Goal: Information Seeking & Learning: Check status

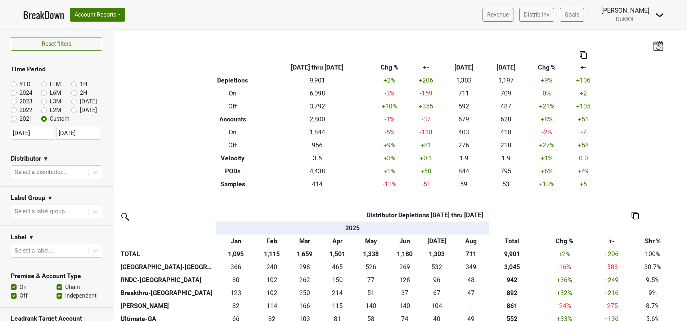
click at [80, 111] on label "[DATE]" at bounding box center [88, 110] width 17 height 9
click at [71, 111] on input "[DATE]" at bounding box center [85, 109] width 29 height 7
radio input "true"
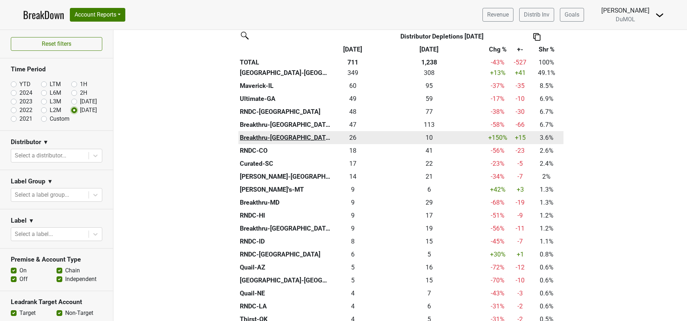
scroll to position [182, 0]
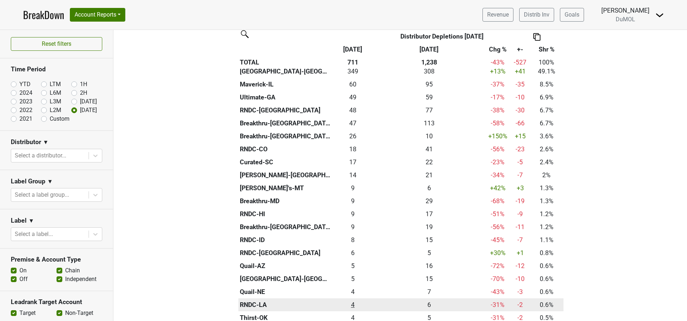
click at [348, 305] on div "4 4" at bounding box center [353, 304] width 38 height 9
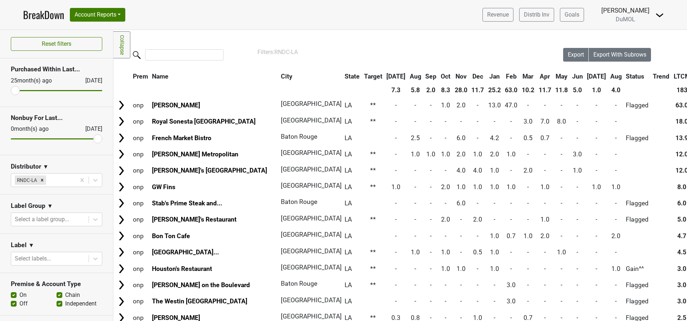
click at [608, 78] on th "Aug" at bounding box center [615, 76] width 15 height 13
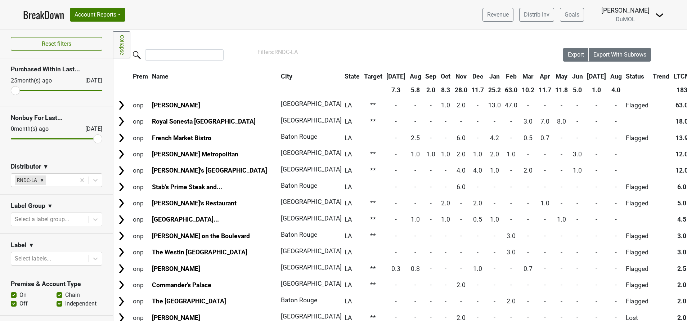
click at [608, 78] on th "Aug" at bounding box center [615, 76] width 15 height 13
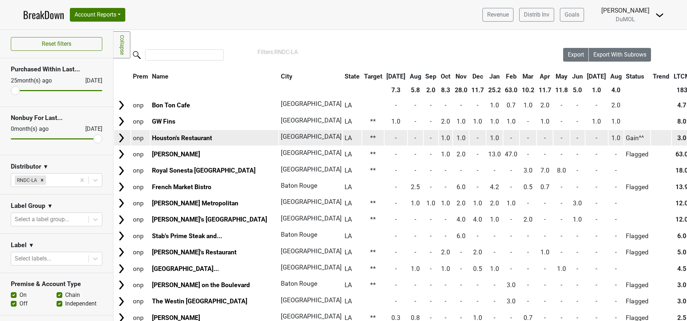
click at [120, 137] on img at bounding box center [121, 137] width 11 height 11
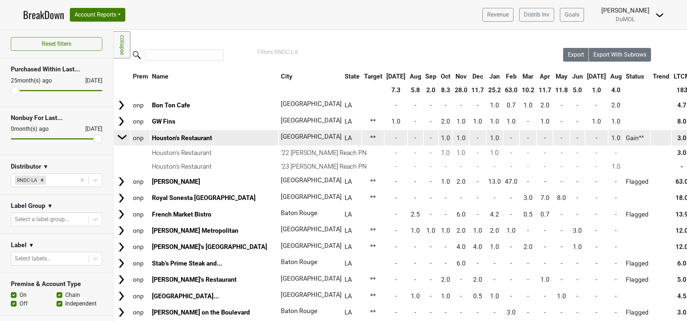
click at [120, 137] on img at bounding box center [122, 136] width 11 height 11
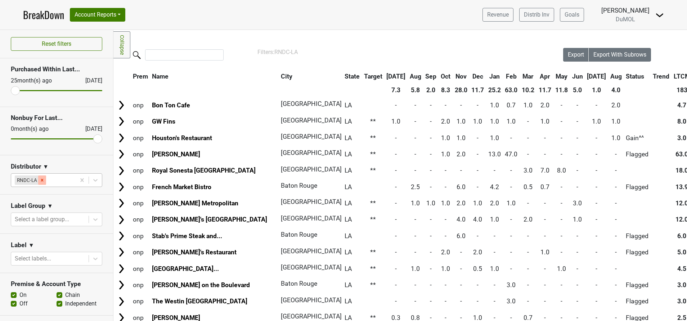
click at [44, 177] on icon "Remove RNDC-LA" at bounding box center [42, 179] width 5 height 5
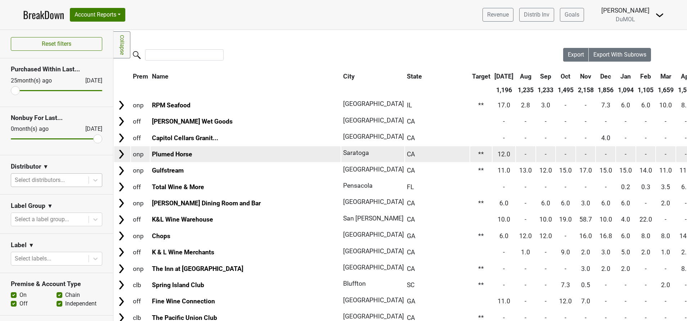
click at [119, 156] on img at bounding box center [121, 154] width 11 height 11
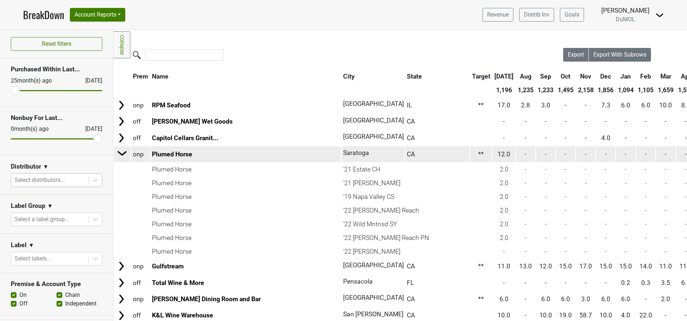
click at [123, 154] on img at bounding box center [122, 153] width 11 height 11
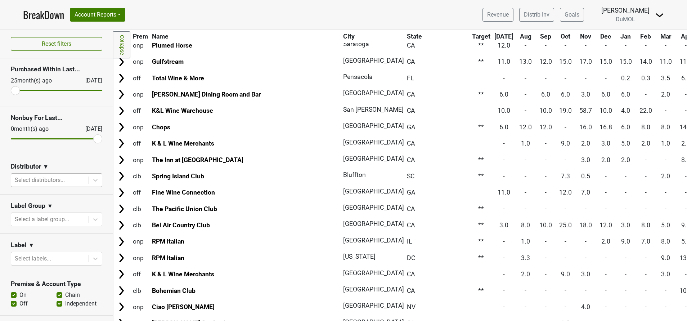
scroll to position [109, 0]
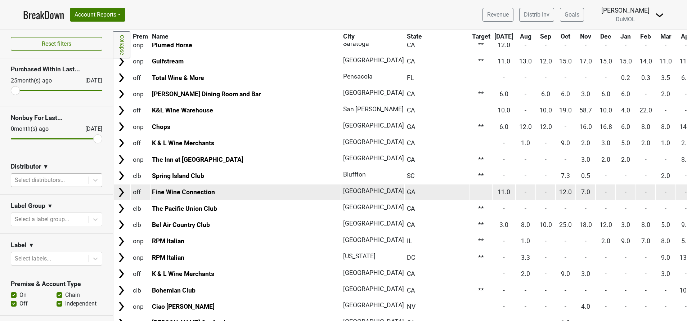
click at [119, 195] on img at bounding box center [121, 192] width 11 height 11
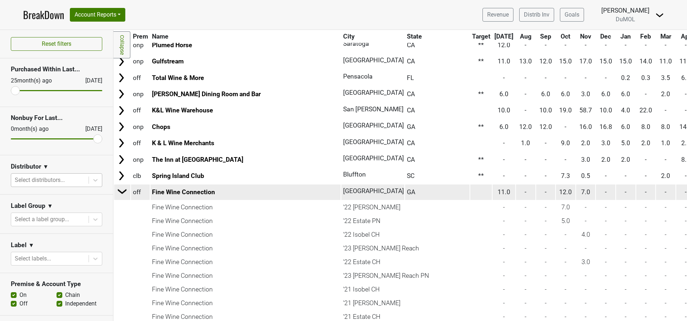
click at [119, 195] on img at bounding box center [122, 191] width 11 height 11
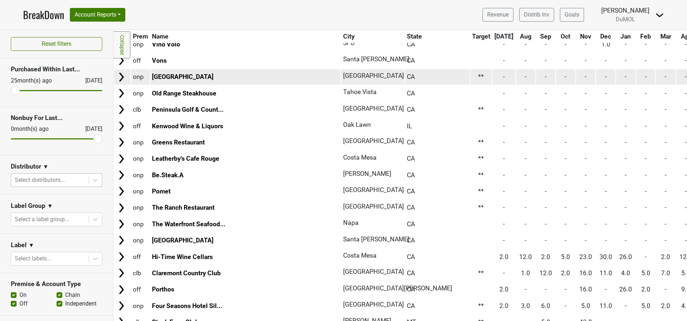
scroll to position [536, 0]
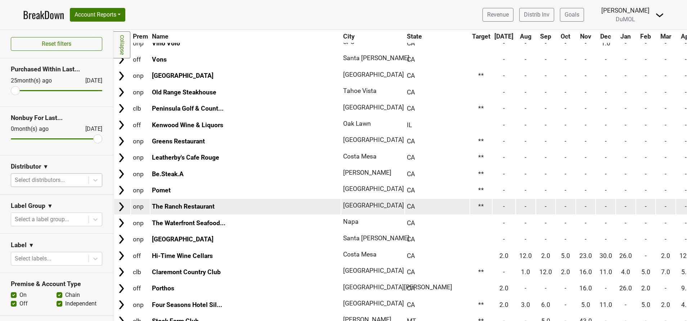
click at [119, 207] on img at bounding box center [121, 206] width 11 height 11
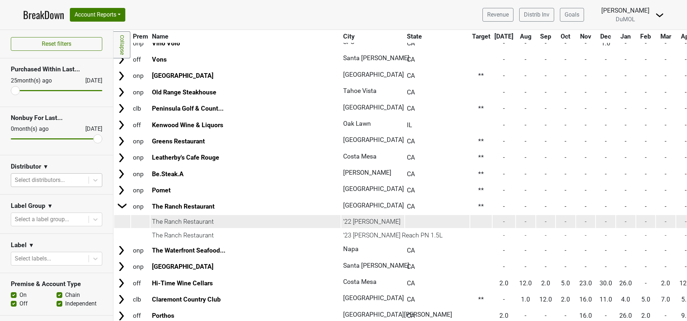
scroll to position [613, 0]
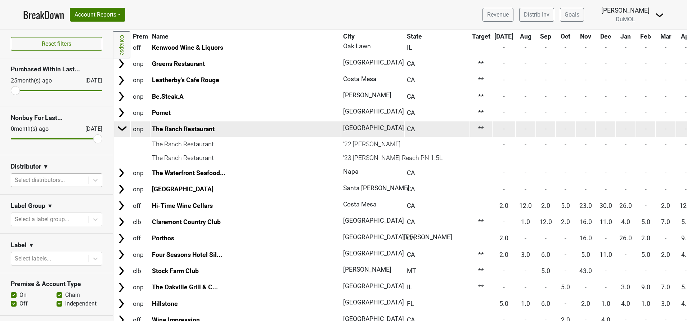
click at [122, 128] on img at bounding box center [122, 128] width 11 height 11
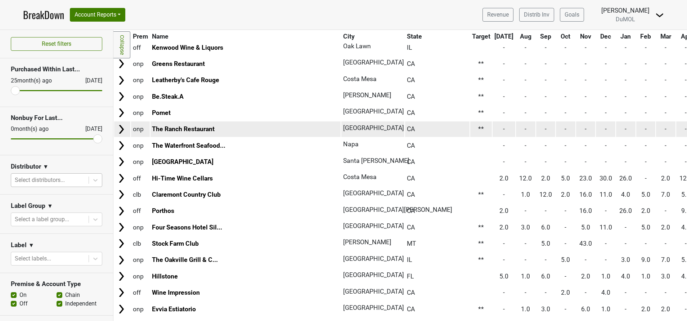
click at [122, 128] on img at bounding box center [121, 129] width 11 height 11
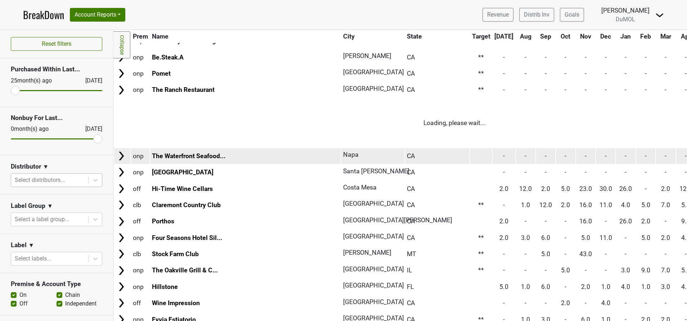
scroll to position [640, 0]
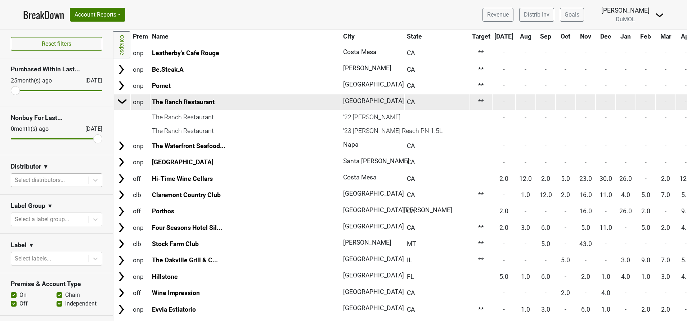
click at [123, 99] on img at bounding box center [122, 101] width 11 height 11
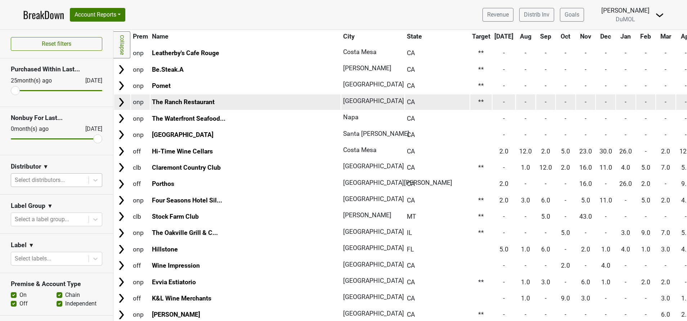
click at [123, 99] on img at bounding box center [121, 102] width 11 height 11
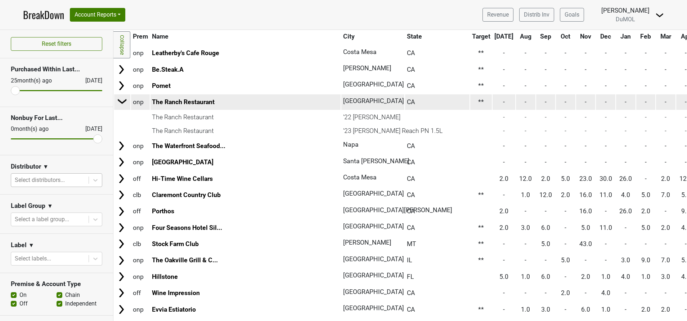
click at [123, 99] on img at bounding box center [122, 101] width 11 height 11
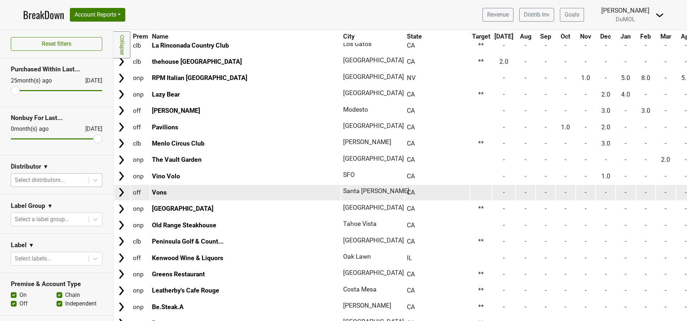
scroll to position [402, 0]
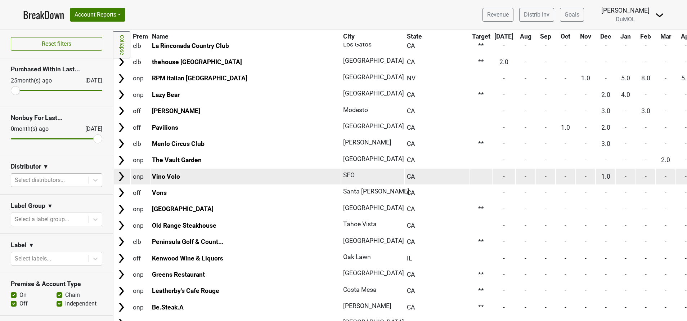
click at [120, 181] on img at bounding box center [121, 176] width 11 height 11
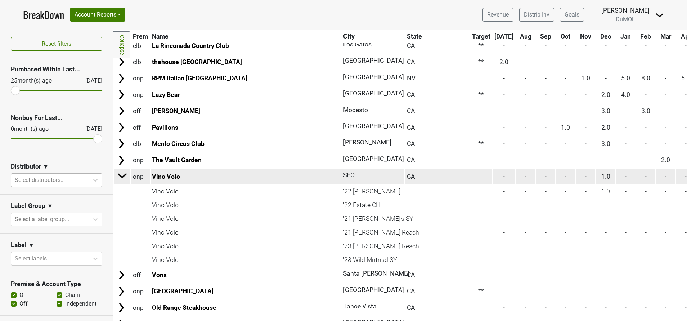
click at [125, 179] on img at bounding box center [122, 175] width 11 height 11
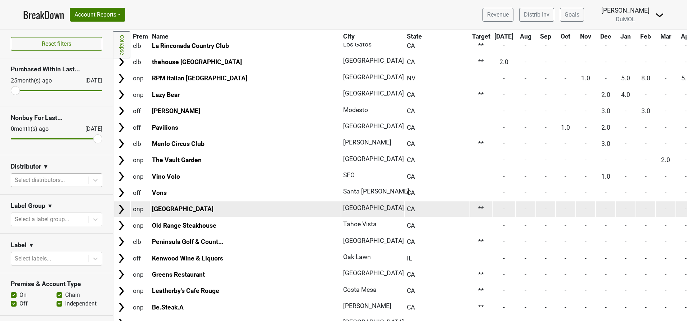
click at [120, 212] on img at bounding box center [121, 209] width 11 height 11
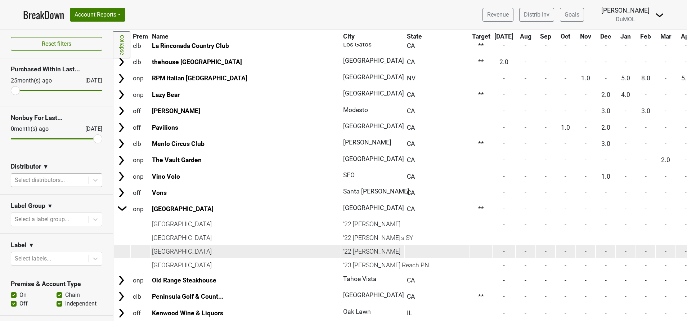
scroll to position [483, 0]
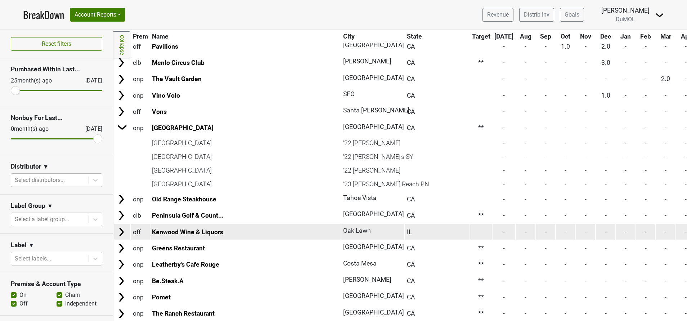
click at [119, 231] on img at bounding box center [121, 231] width 11 height 11
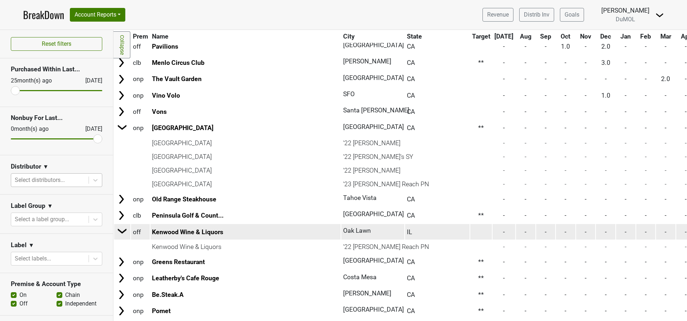
click at [119, 231] on img at bounding box center [122, 230] width 11 height 11
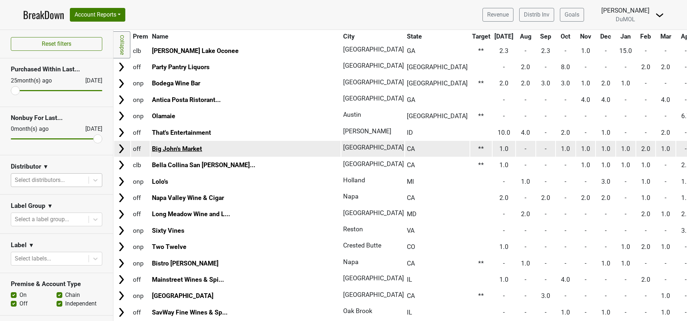
scroll to position [1500, 0]
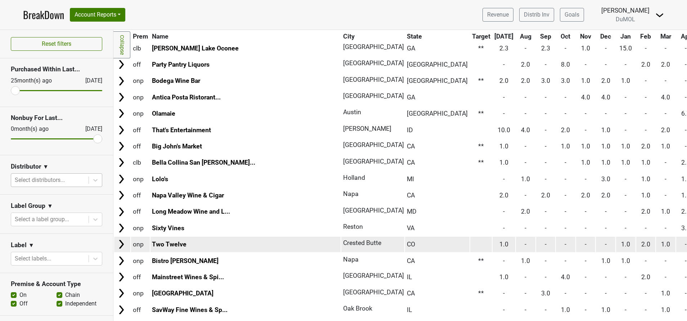
drag, startPoint x: 179, startPoint y: 226, endPoint x: 119, endPoint y: 239, distance: 61.2
click at [119, 239] on img at bounding box center [121, 244] width 11 height 11
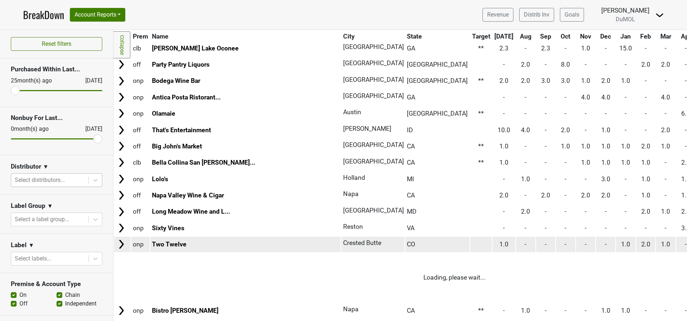
click at [119, 239] on img at bounding box center [121, 244] width 11 height 11
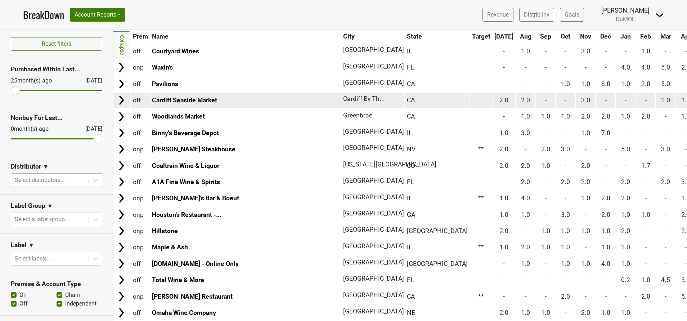
scroll to position [2671, 0]
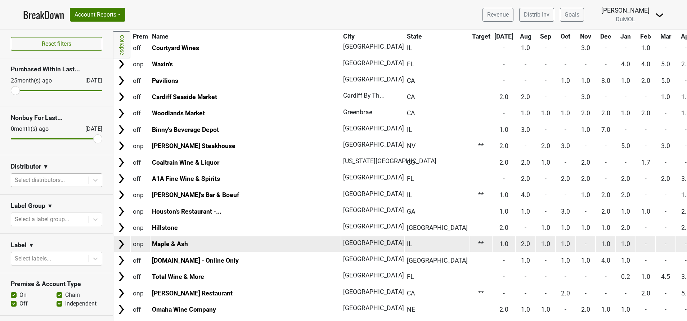
click at [121, 244] on img at bounding box center [121, 244] width 11 height 11
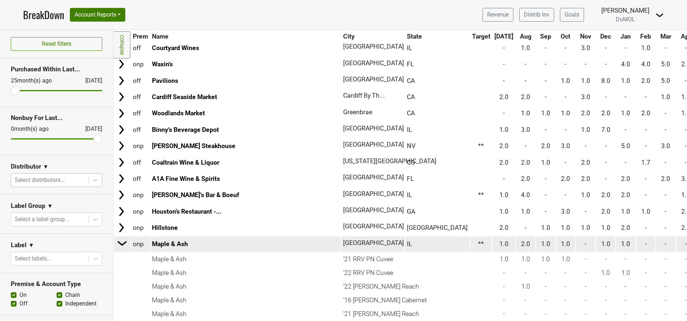
click at [121, 244] on img at bounding box center [122, 243] width 11 height 11
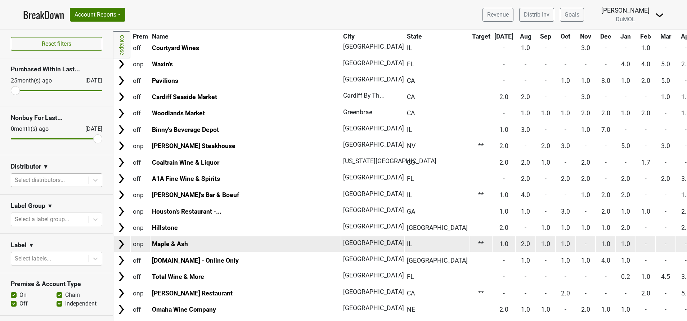
scroll to position [2760, 0]
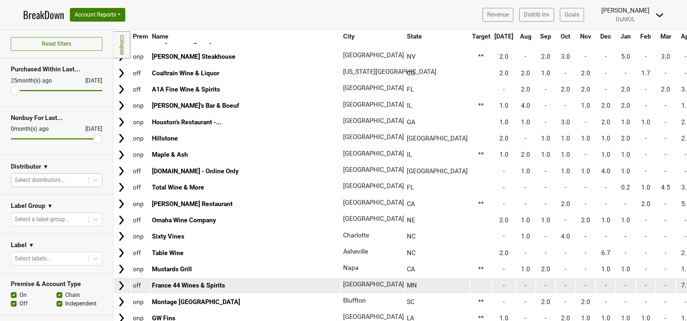
click at [119, 287] on img at bounding box center [121, 285] width 11 height 11
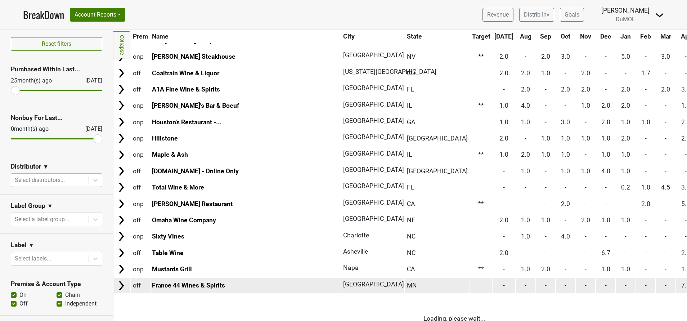
scroll to position [2864, 0]
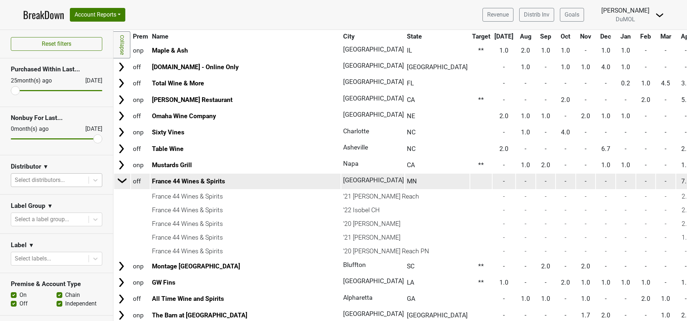
click at [120, 179] on img at bounding box center [122, 180] width 11 height 11
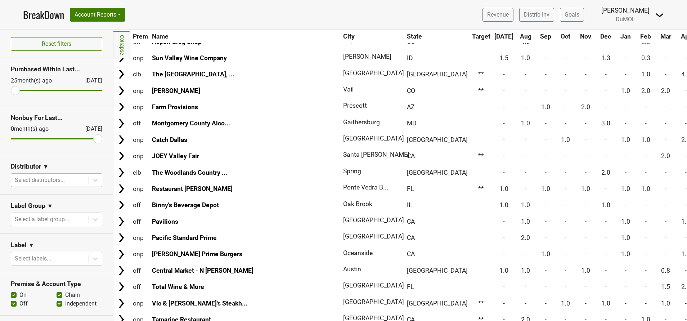
scroll to position [3184, 0]
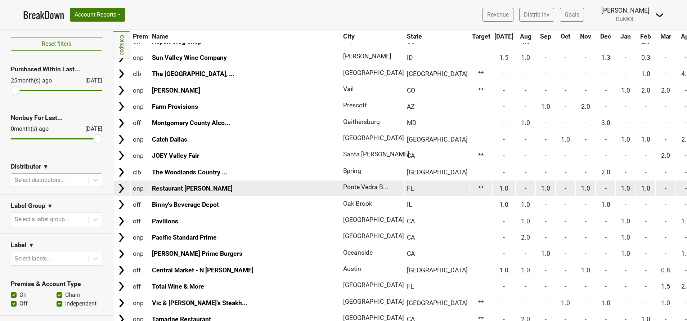
click at [122, 189] on img at bounding box center [121, 188] width 11 height 11
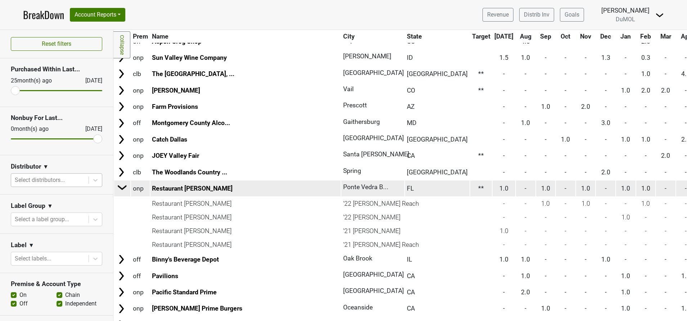
click at [120, 187] on img at bounding box center [122, 187] width 11 height 11
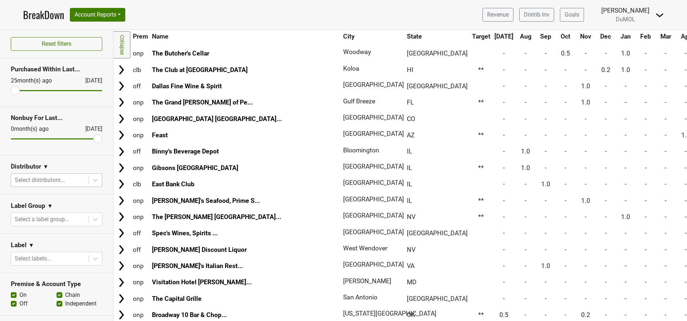
scroll to position [3973, 0]
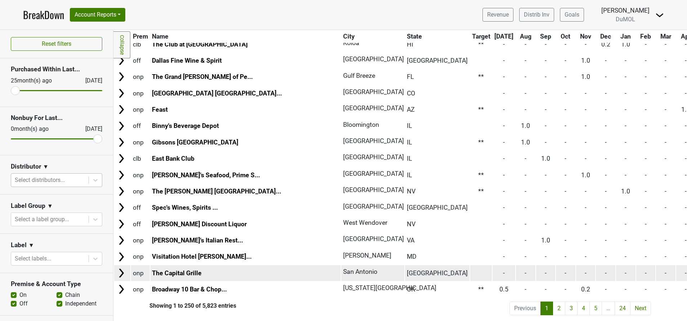
click at [118, 267] on img at bounding box center [121, 272] width 11 height 11
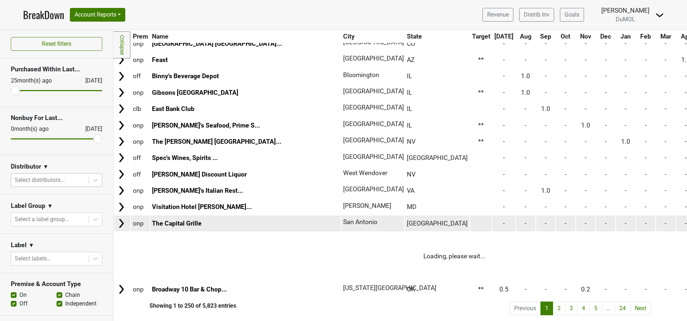
scroll to position [3987, 0]
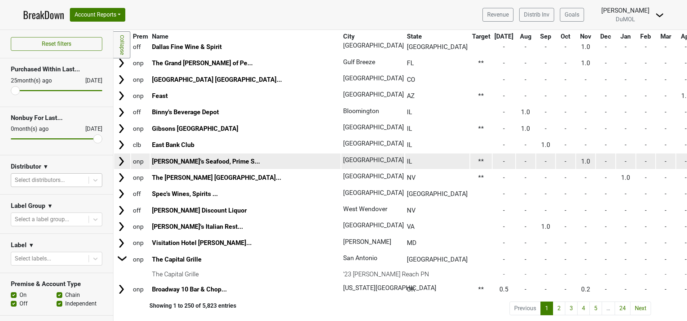
click at [122, 156] on img at bounding box center [121, 161] width 11 height 11
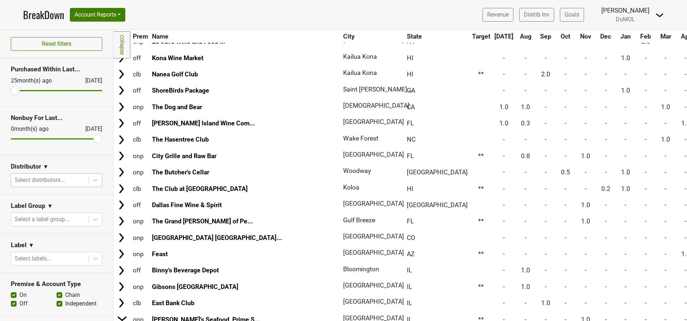
scroll to position [3819, 0]
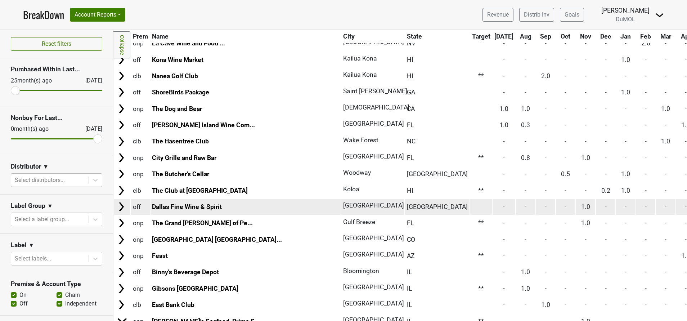
click at [122, 204] on img at bounding box center [121, 206] width 11 height 11
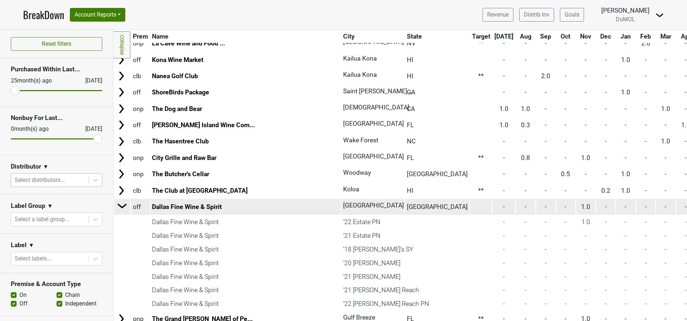
click at [120, 207] on img at bounding box center [122, 205] width 11 height 11
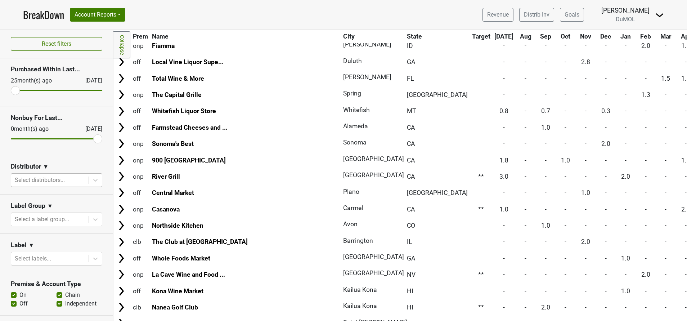
scroll to position [3587, 0]
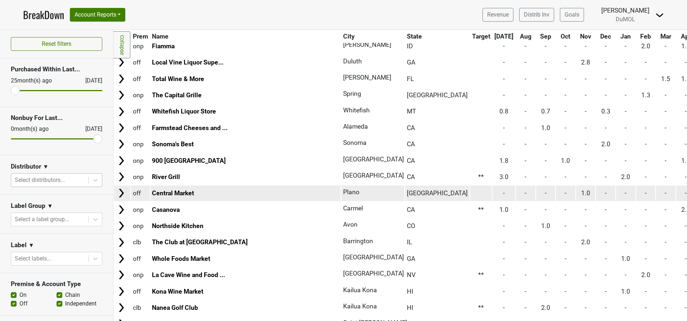
click at [121, 192] on img at bounding box center [121, 193] width 11 height 11
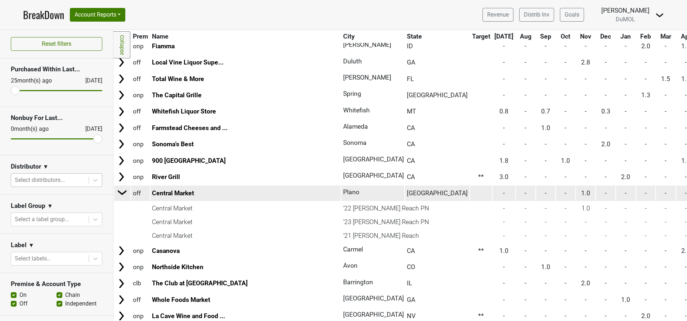
click at [121, 192] on img at bounding box center [122, 192] width 11 height 11
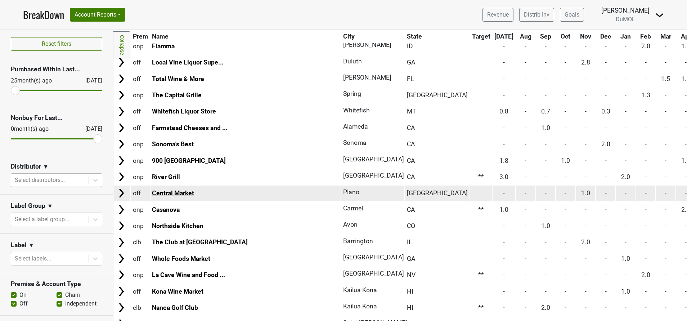
scroll to position [3571, 0]
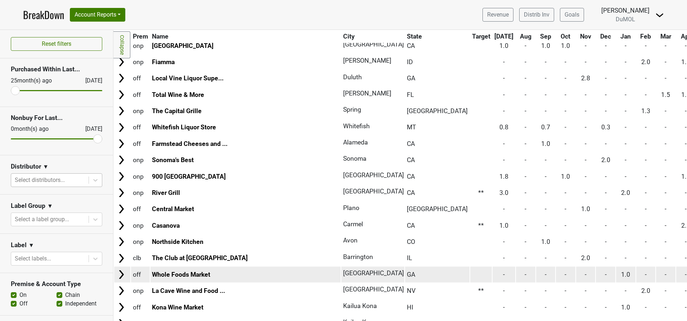
click at [120, 274] on img at bounding box center [121, 274] width 11 height 11
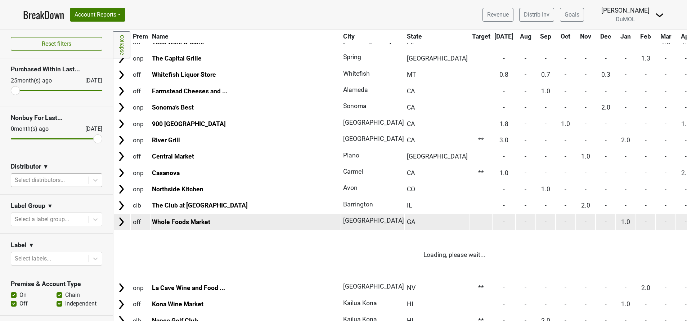
scroll to position [3625, 0]
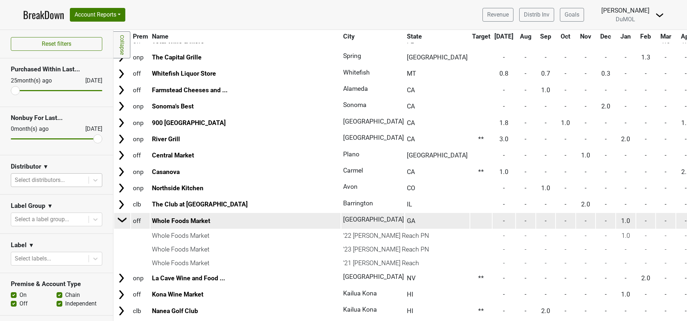
click at [121, 218] on img at bounding box center [122, 219] width 11 height 11
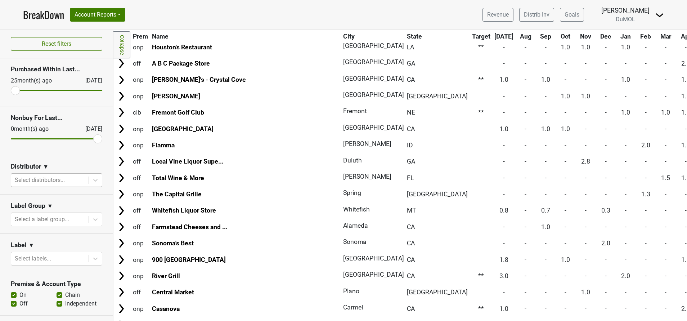
scroll to position [3488, 0]
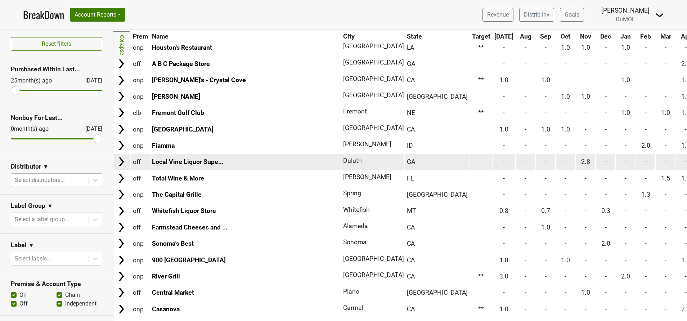
click at [121, 166] on img at bounding box center [121, 161] width 11 height 11
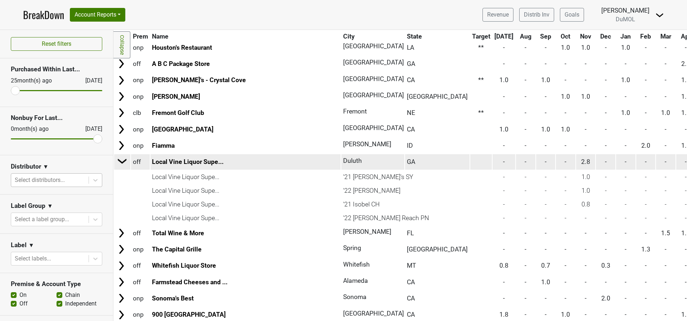
click at [121, 161] on img at bounding box center [122, 160] width 11 height 11
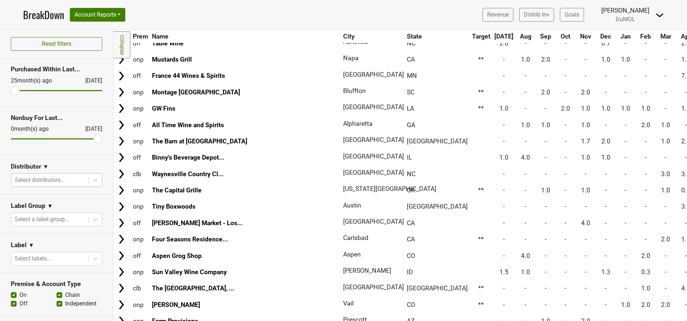
scroll to position [2969, 0]
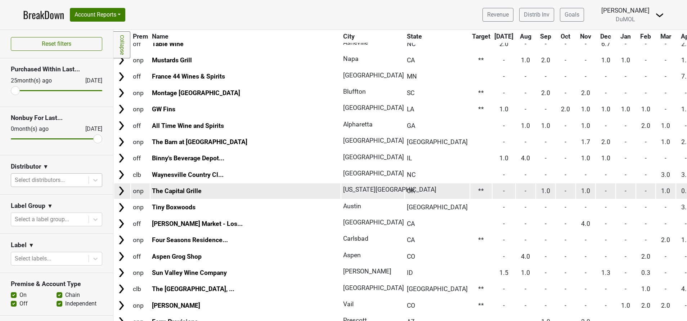
click at [122, 190] on img at bounding box center [121, 190] width 11 height 11
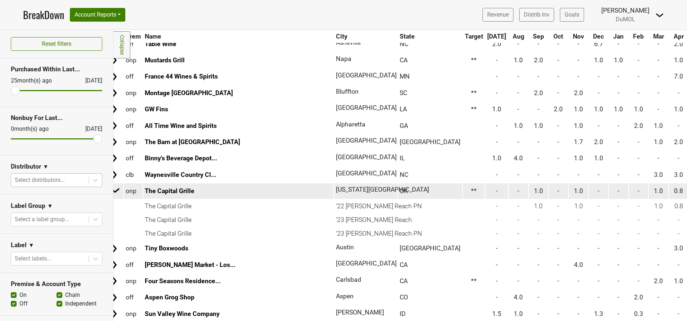
scroll to position [2969, 5]
click at [118, 188] on img at bounding box center [117, 190] width 11 height 11
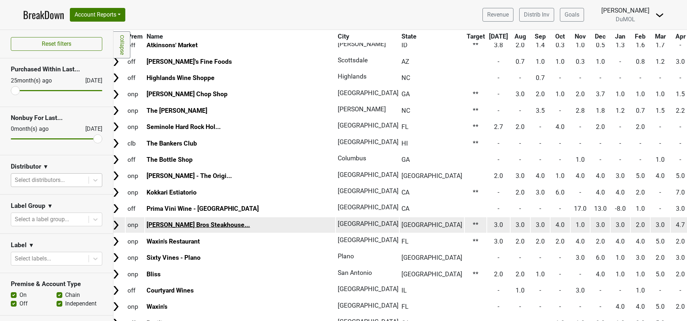
scroll to position [2425, 5]
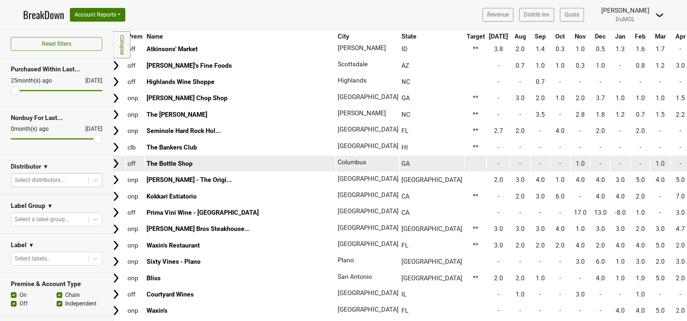
click at [114, 164] on img at bounding box center [116, 163] width 11 height 11
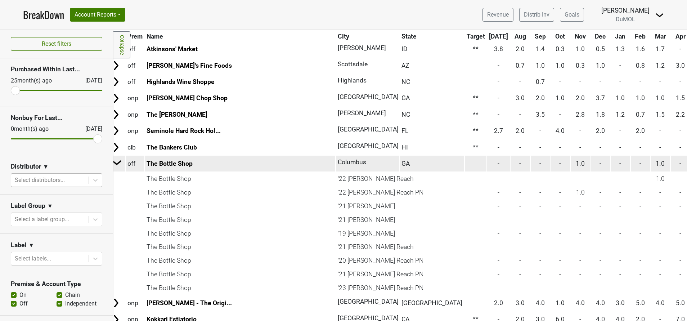
click at [114, 164] on img at bounding box center [117, 162] width 11 height 11
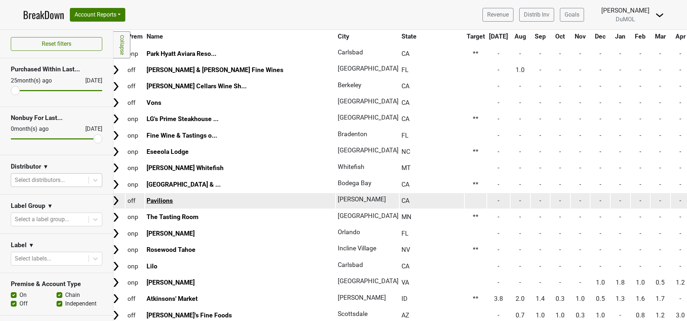
scroll to position [2174, 5]
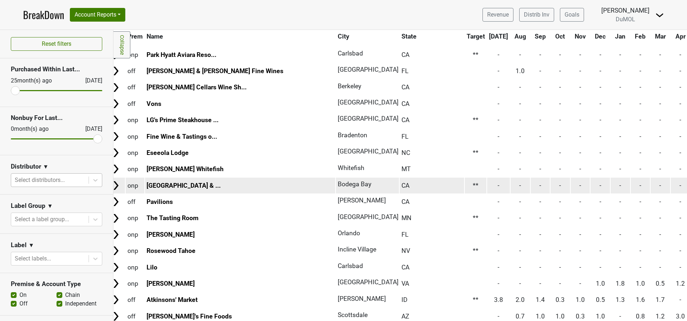
click at [116, 187] on img at bounding box center [116, 185] width 11 height 11
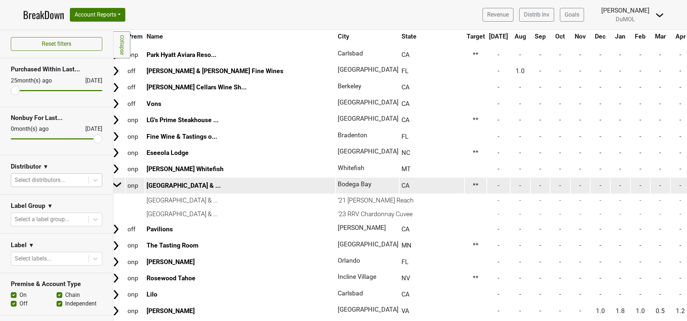
click at [114, 185] on img at bounding box center [117, 184] width 11 height 11
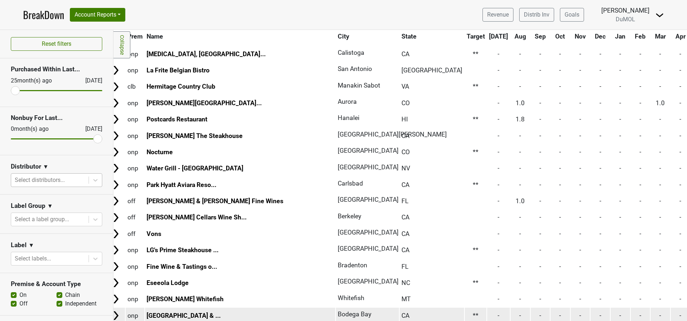
scroll to position [2043, 5]
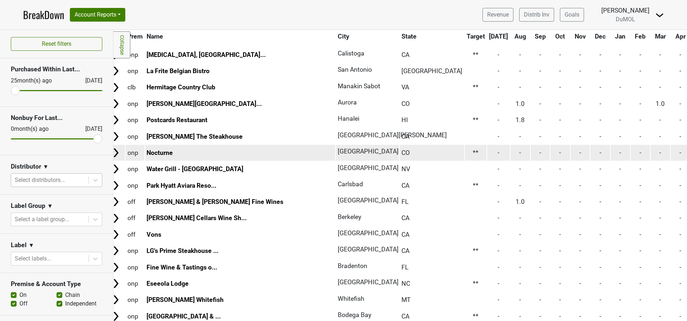
click at [114, 154] on img at bounding box center [116, 152] width 11 height 11
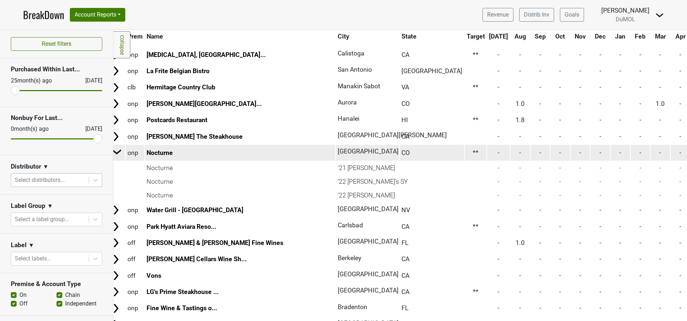
click at [116, 152] on img at bounding box center [117, 151] width 11 height 11
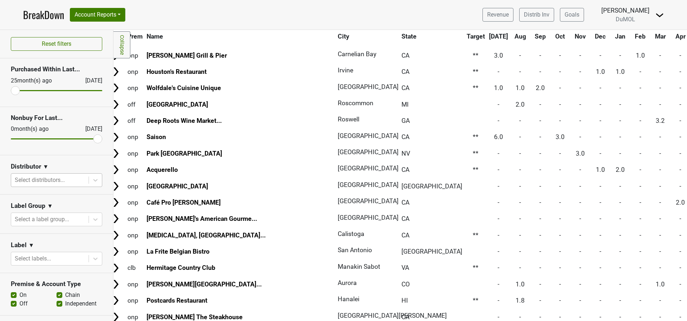
scroll to position [1862, 5]
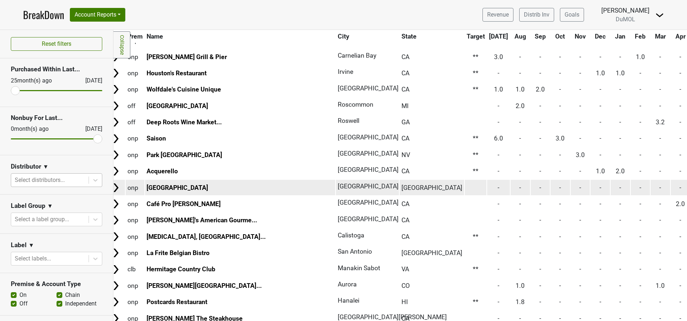
click at [115, 186] on img at bounding box center [116, 187] width 11 height 11
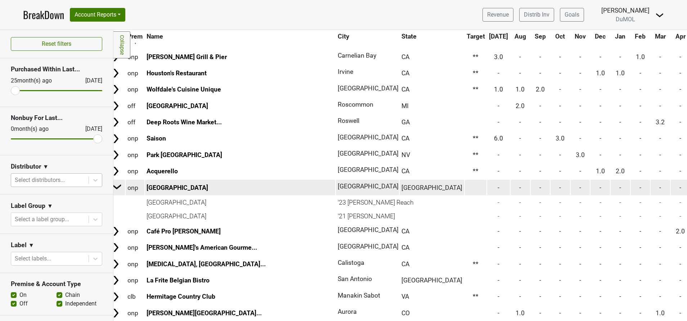
click at [115, 186] on img at bounding box center [117, 186] width 11 height 11
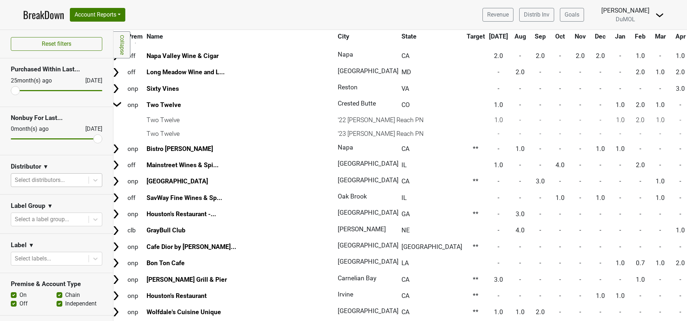
scroll to position [1632, 5]
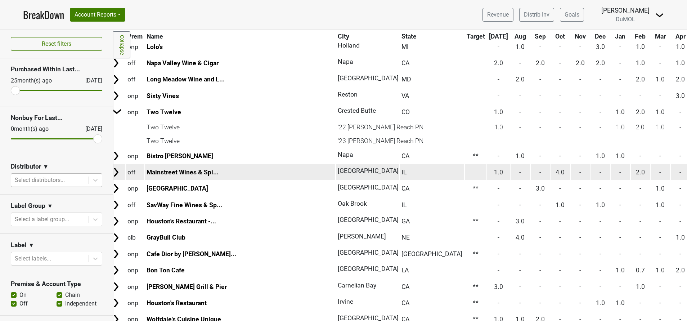
click at [114, 171] on img at bounding box center [116, 172] width 11 height 11
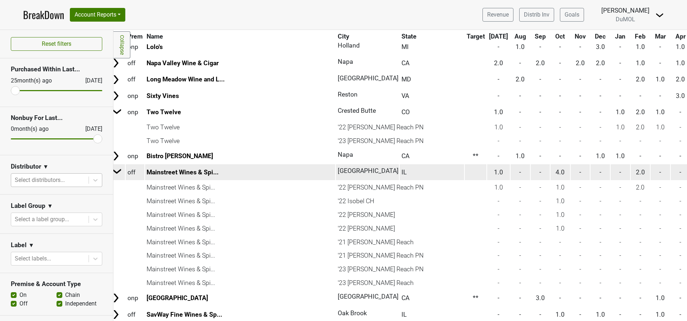
click at [114, 171] on img at bounding box center [117, 171] width 11 height 11
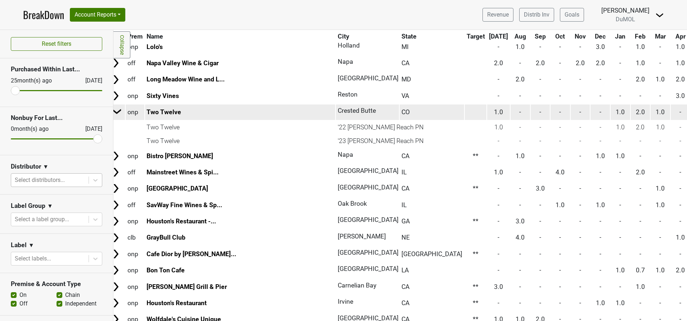
click at [114, 114] on img at bounding box center [117, 111] width 11 height 11
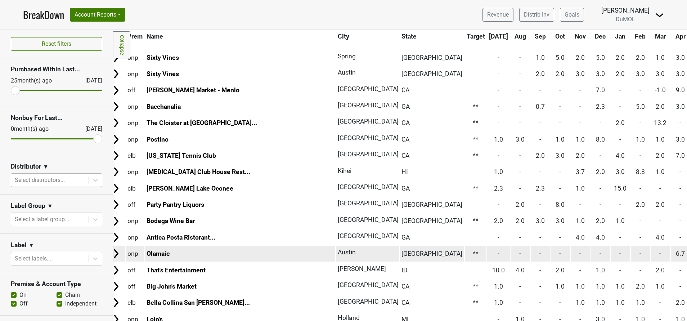
scroll to position [1360, 5]
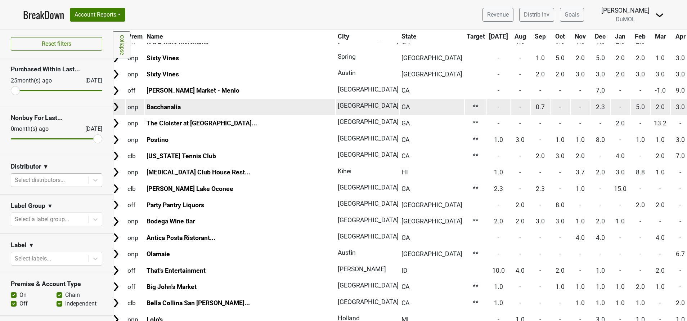
click at [115, 105] on img at bounding box center [116, 107] width 11 height 11
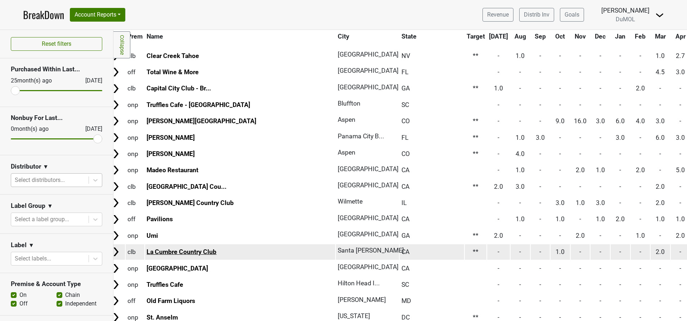
scroll to position [963, 5]
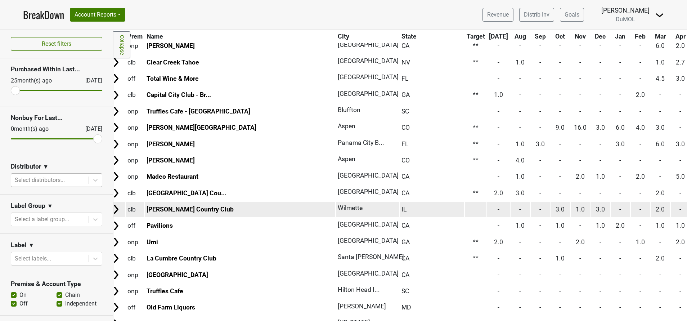
click at [116, 207] on img at bounding box center [116, 209] width 11 height 11
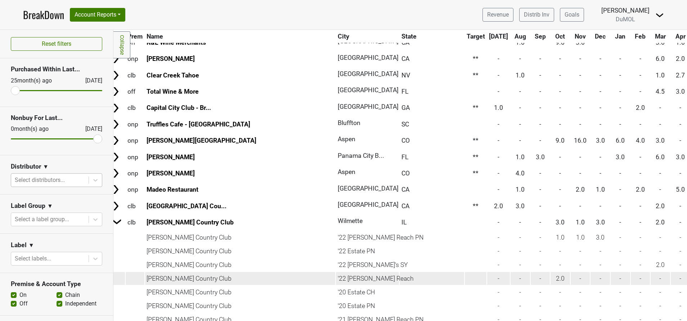
scroll to position [949, 5]
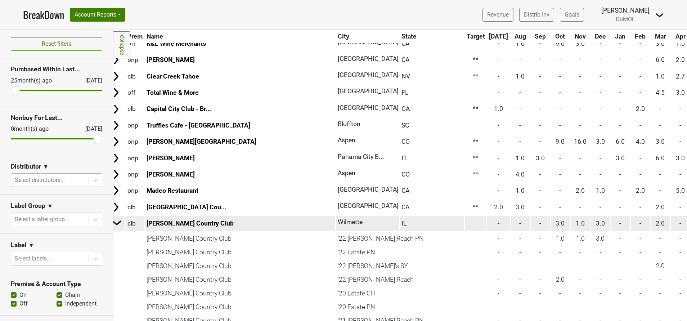
click at [121, 217] on img at bounding box center [117, 222] width 11 height 11
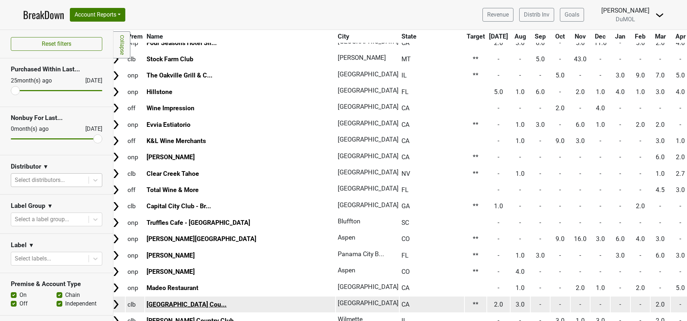
scroll to position [851, 5]
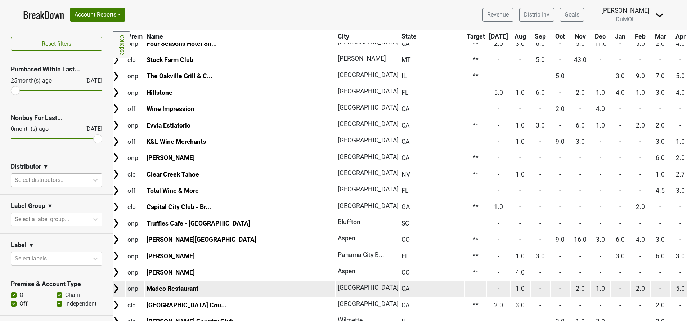
click at [115, 288] on img at bounding box center [116, 288] width 11 height 11
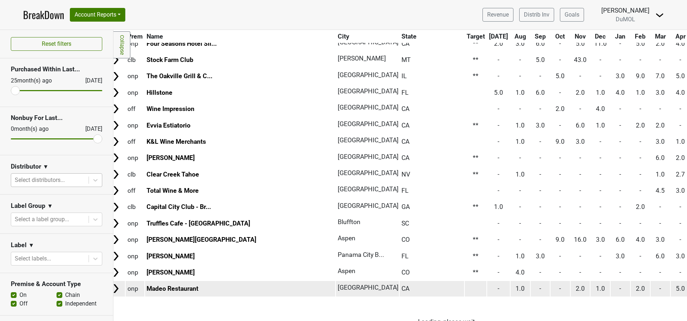
scroll to position [931, 5]
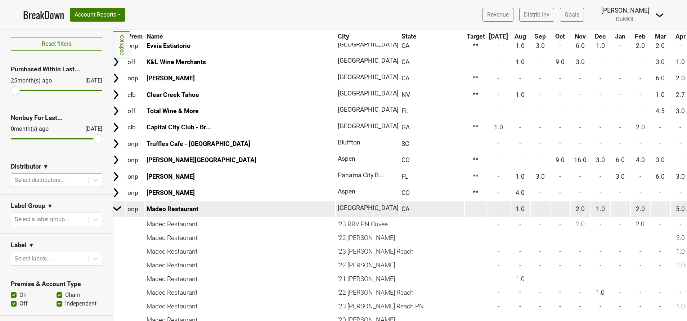
click at [116, 207] on img at bounding box center [117, 208] width 11 height 11
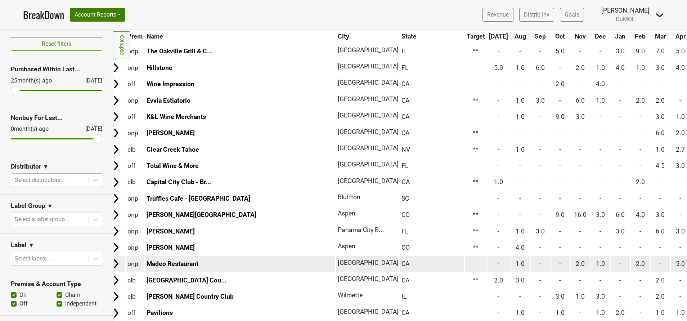
scroll to position [876, 5]
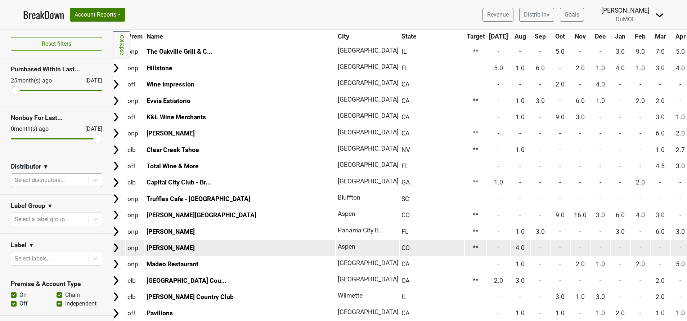
click at [114, 249] on img at bounding box center [116, 247] width 11 height 11
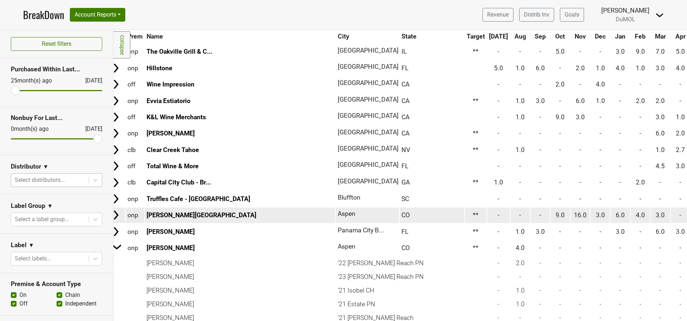
click at [116, 213] on img at bounding box center [116, 214] width 11 height 11
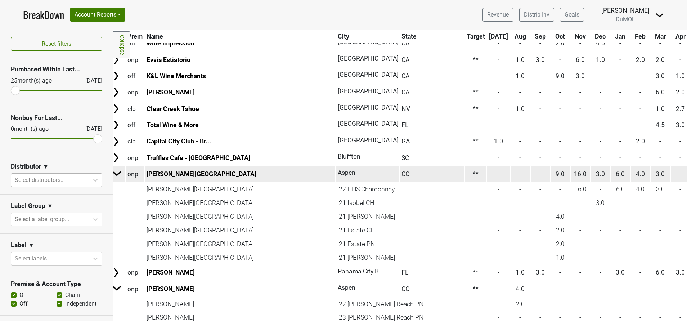
scroll to position [917, 5]
click at [117, 176] on img at bounding box center [117, 173] width 11 height 11
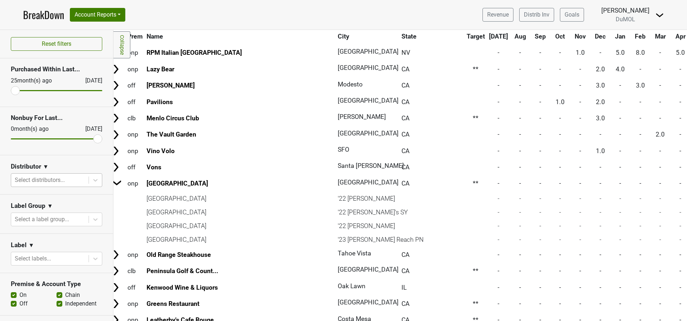
scroll to position [413, 5]
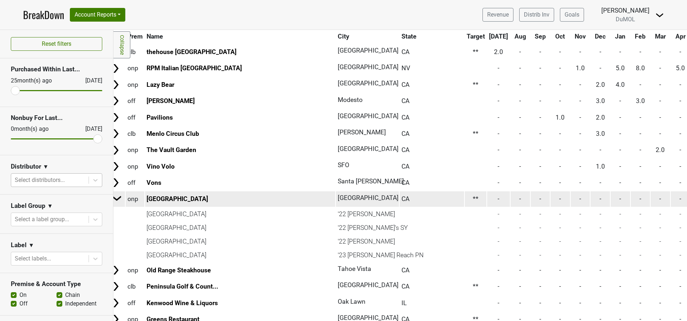
click at [118, 197] on img at bounding box center [117, 198] width 11 height 11
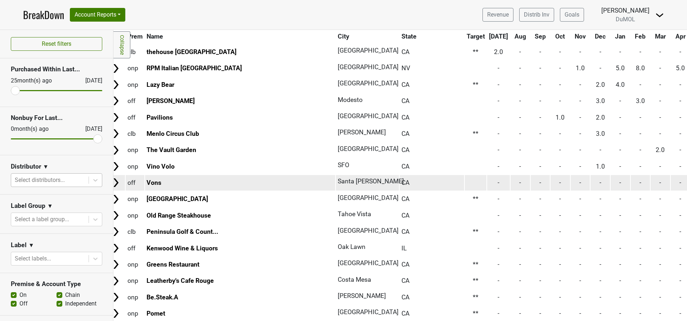
click at [115, 180] on img at bounding box center [116, 182] width 11 height 11
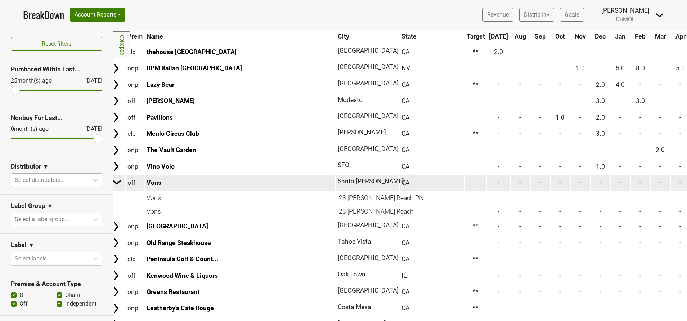
click at [115, 180] on img at bounding box center [117, 181] width 11 height 11
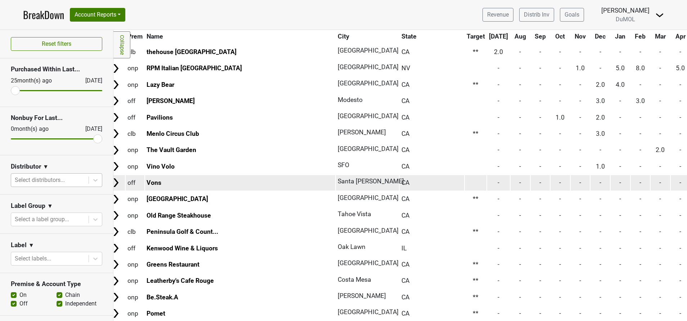
scroll to position [311, 5]
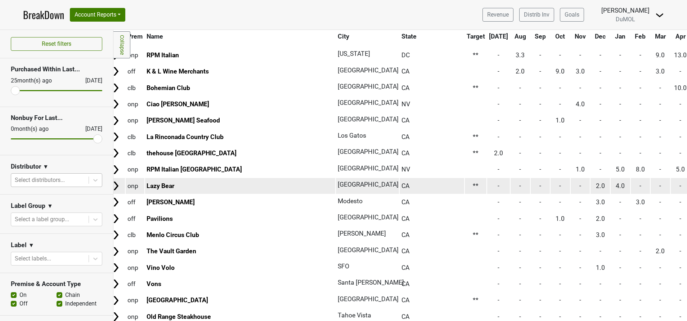
click at [116, 183] on img at bounding box center [116, 185] width 11 height 11
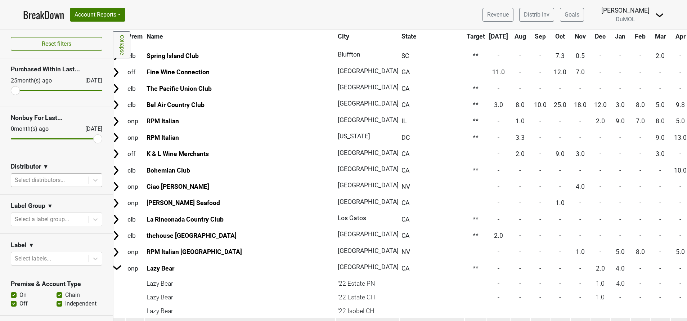
scroll to position [228, 5]
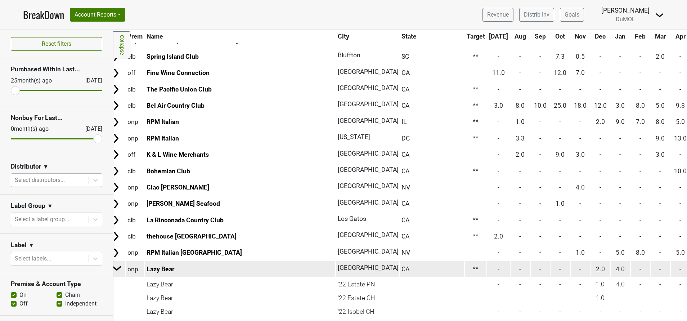
click at [116, 271] on img at bounding box center [117, 267] width 11 height 11
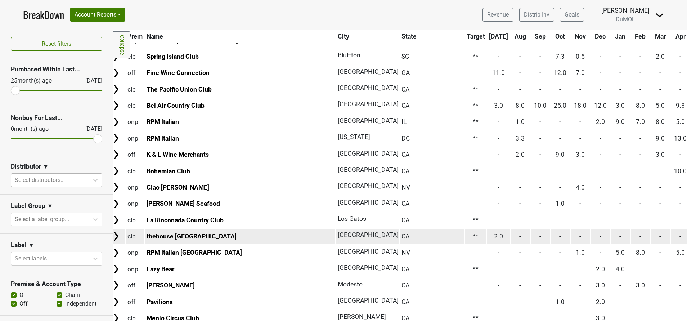
click at [117, 237] on img at bounding box center [116, 236] width 11 height 11
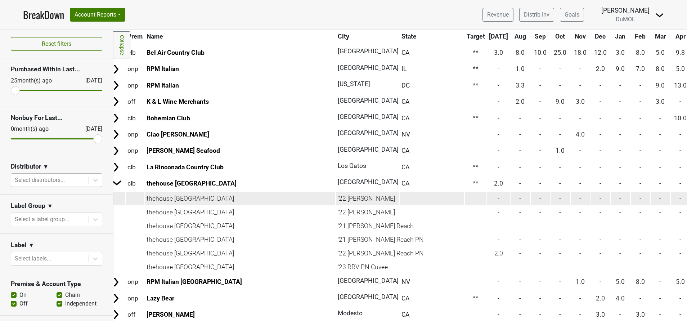
scroll to position [280, 5]
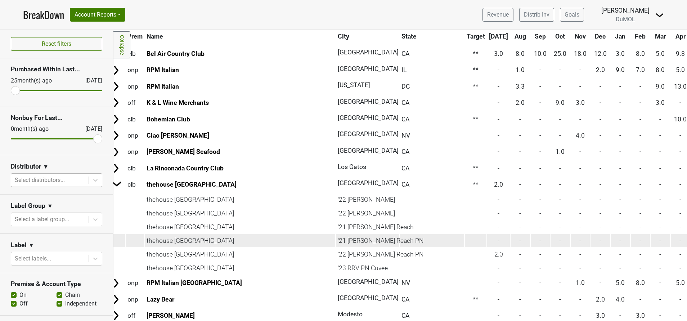
drag, startPoint x: 155, startPoint y: 257, endPoint x: 387, endPoint y: 243, distance: 231.5
click at [531, 243] on td "-" at bounding box center [540, 240] width 19 height 13
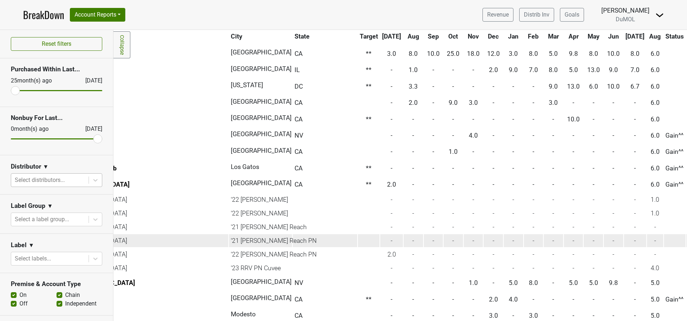
scroll to position [280, 0]
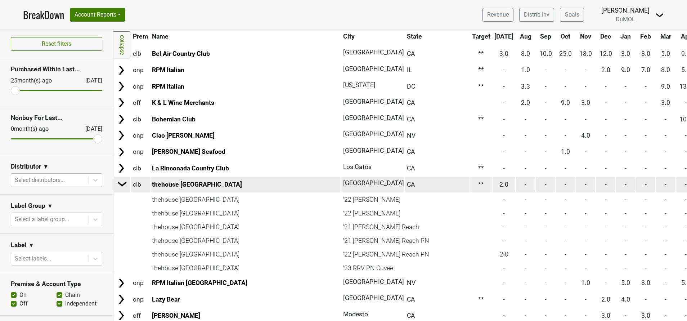
click at [124, 184] on img at bounding box center [122, 183] width 11 height 11
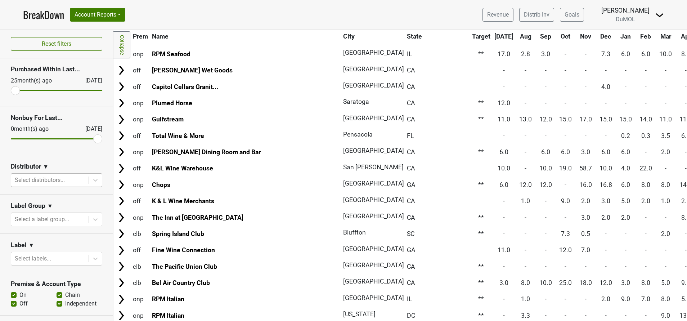
scroll to position [44, 0]
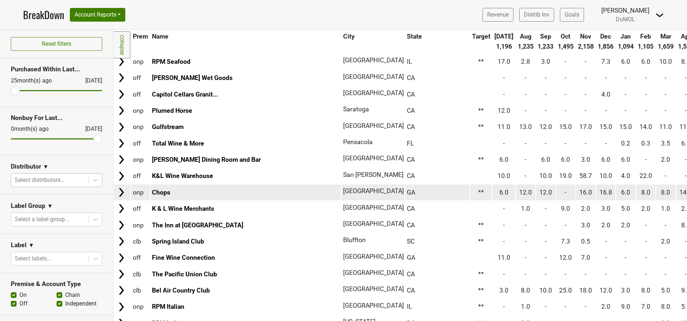
click at [119, 190] on img at bounding box center [121, 192] width 11 height 11
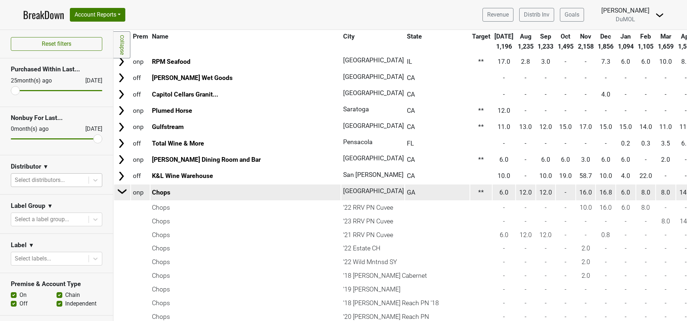
click at [121, 190] on img at bounding box center [122, 191] width 11 height 11
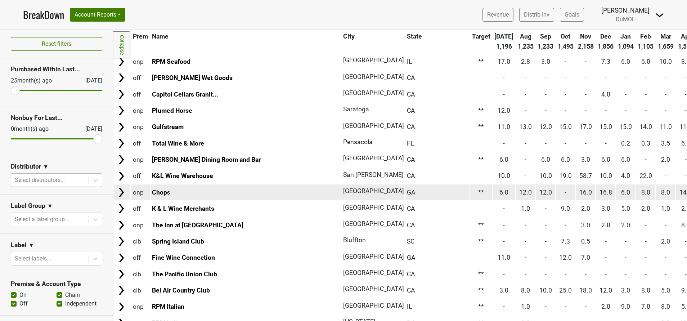
scroll to position [0, 0]
